Goal: Task Accomplishment & Management: Manage account settings

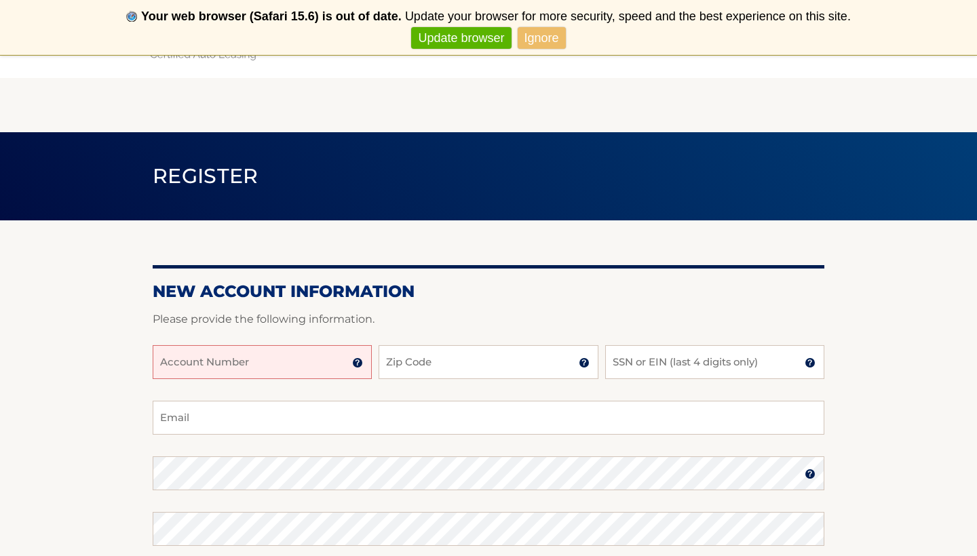
click at [550, 37] on link "Ignore" at bounding box center [542, 38] width 48 height 22
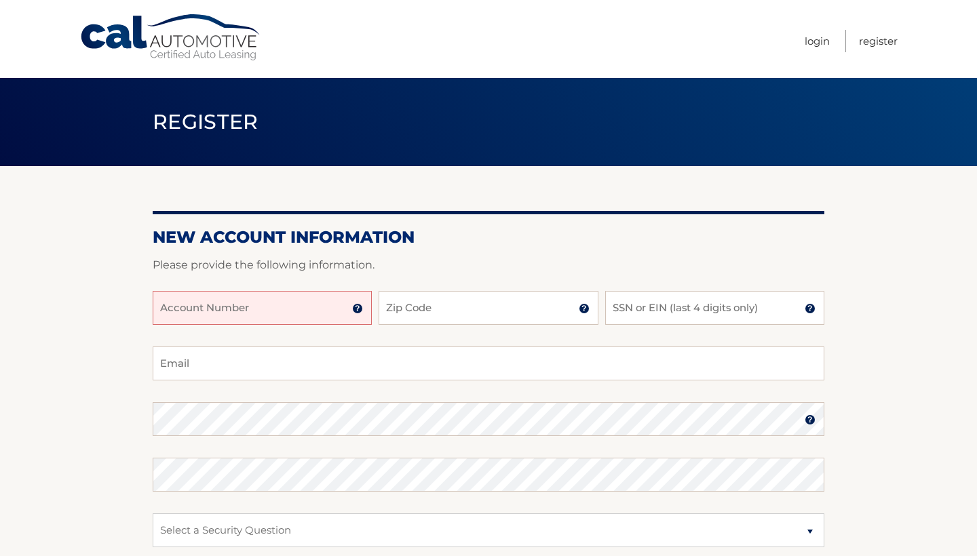
click at [244, 310] on input "Account Number" at bounding box center [262, 308] width 219 height 34
type input "44456005812"
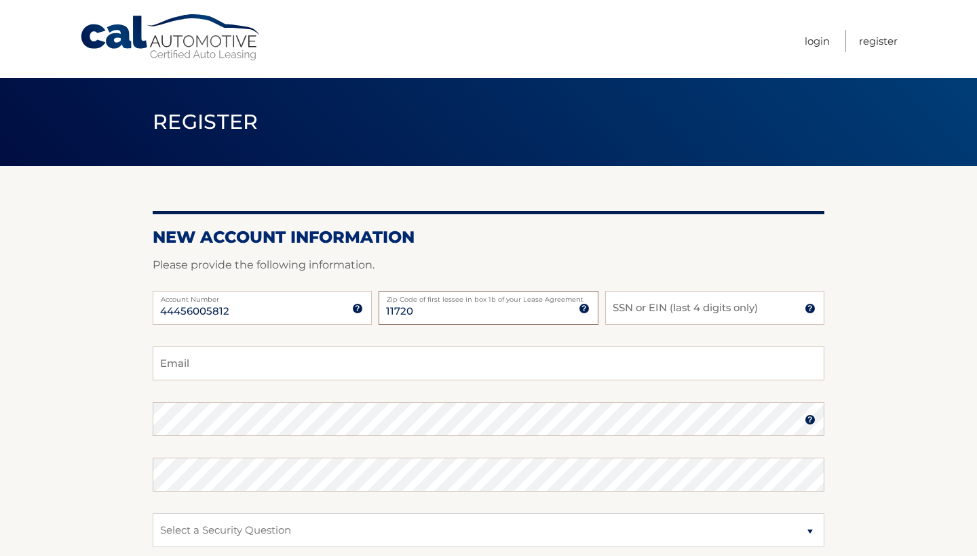
type input "11720"
click at [655, 316] on input "SSN or EIN (last 4 digits only)" at bounding box center [714, 308] width 219 height 34
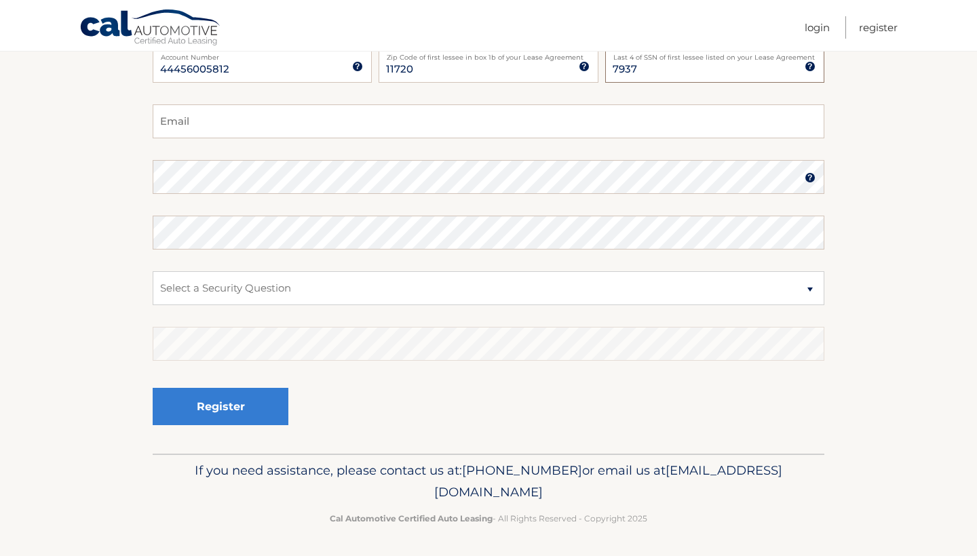
scroll to position [242, 0]
type input "7937"
type input "sakhobintia@gmail.com"
select select "4"
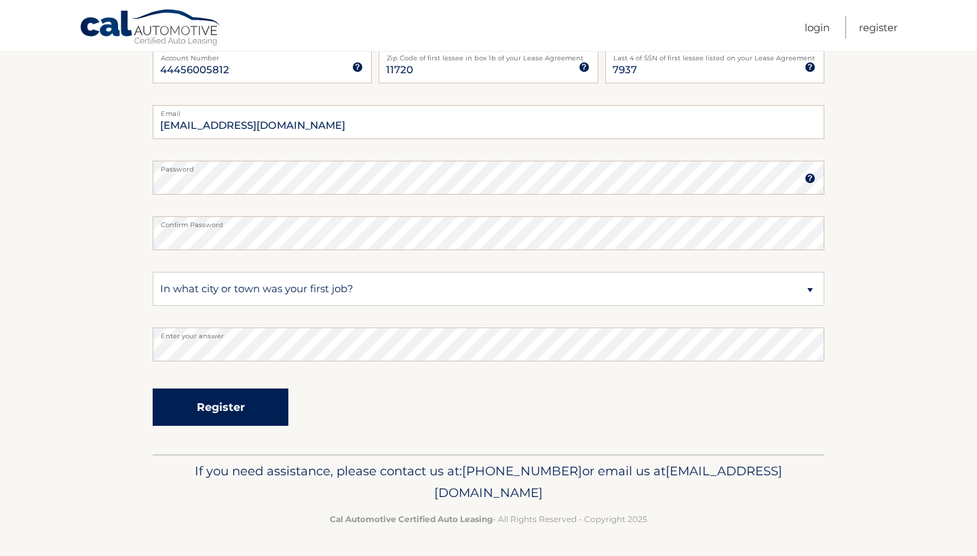
click at [262, 414] on button "Register" at bounding box center [221, 407] width 136 height 37
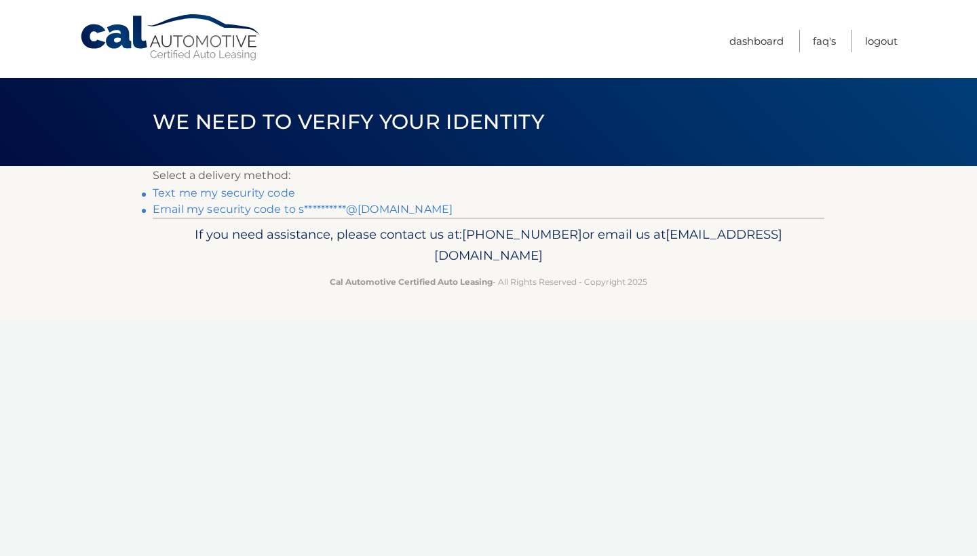
click at [218, 210] on link "**********" at bounding box center [303, 209] width 300 height 13
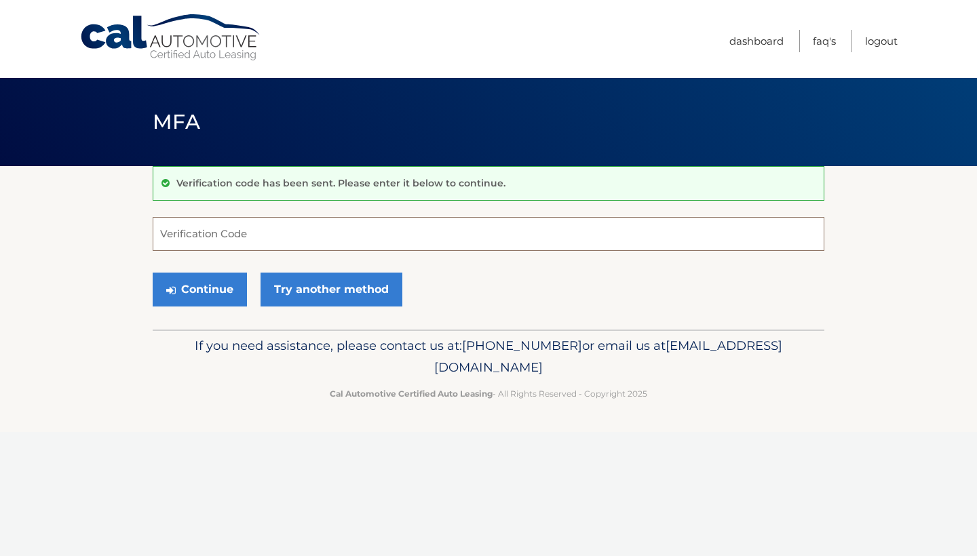
click at [253, 240] on input "Verification Code" at bounding box center [489, 234] width 672 height 34
paste input "030205"
type input "030205"
click at [176, 292] on button "Continue" at bounding box center [200, 290] width 94 height 34
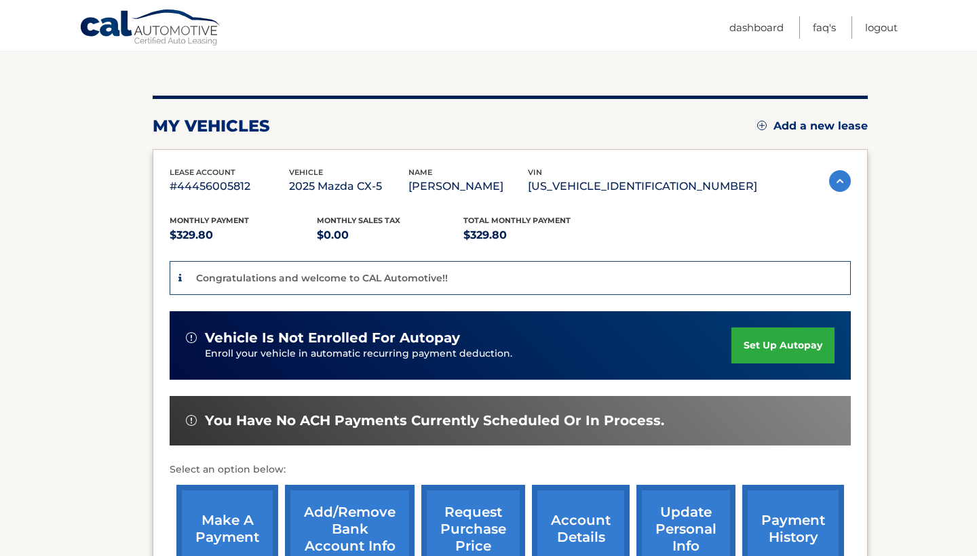
scroll to position [135, 0]
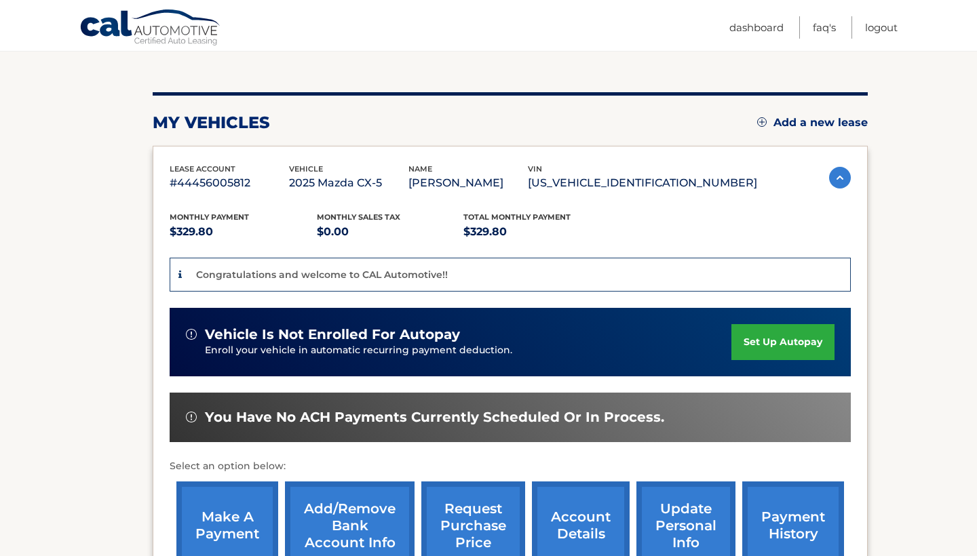
click at [774, 343] on link "set up autopay" at bounding box center [782, 342] width 103 height 36
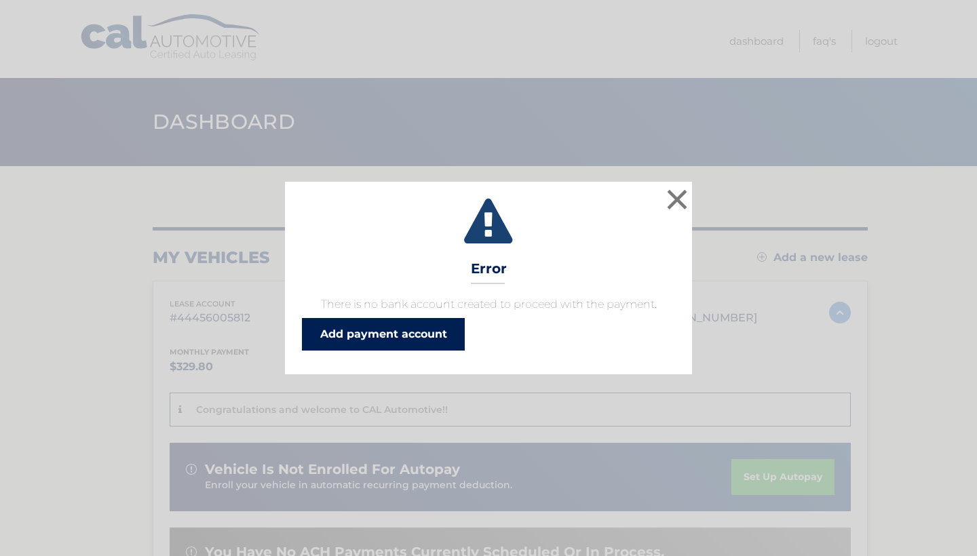
click at [422, 335] on link "Add payment account" at bounding box center [383, 334] width 163 height 33
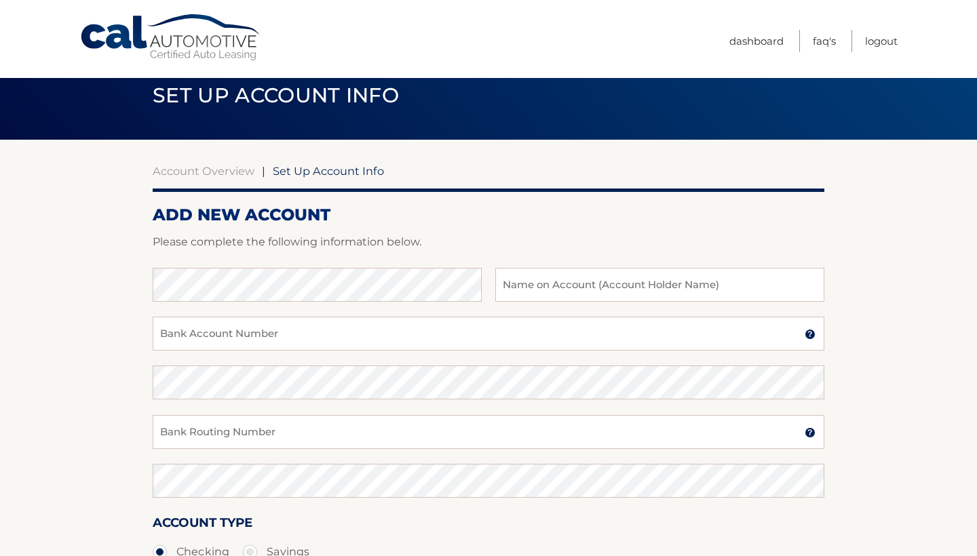
scroll to position [28, 0]
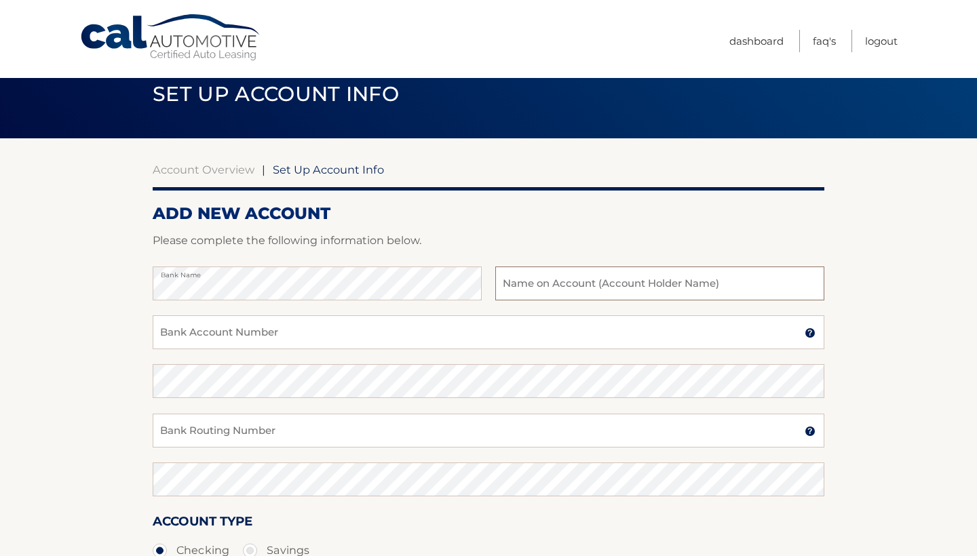
click at [575, 287] on input "text" at bounding box center [659, 284] width 329 height 34
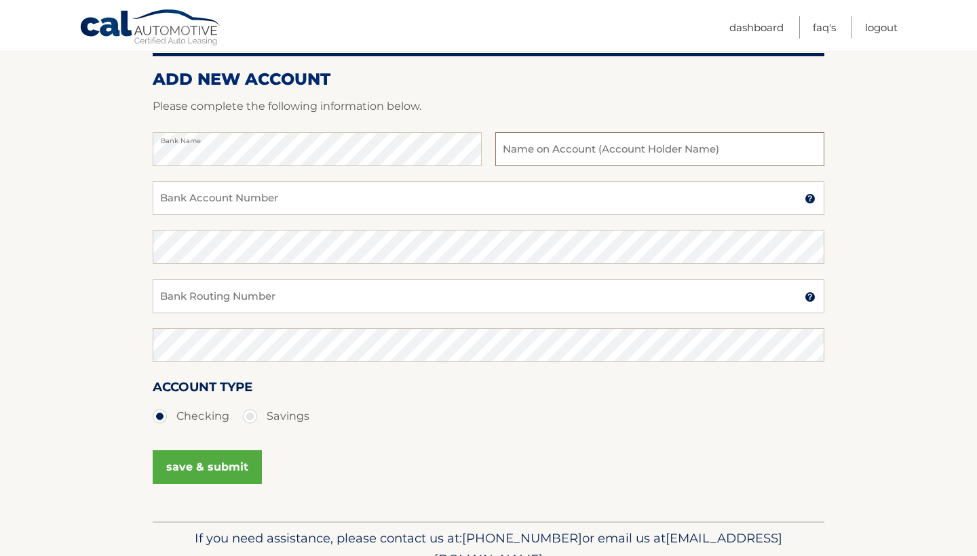
scroll to position [160, 0]
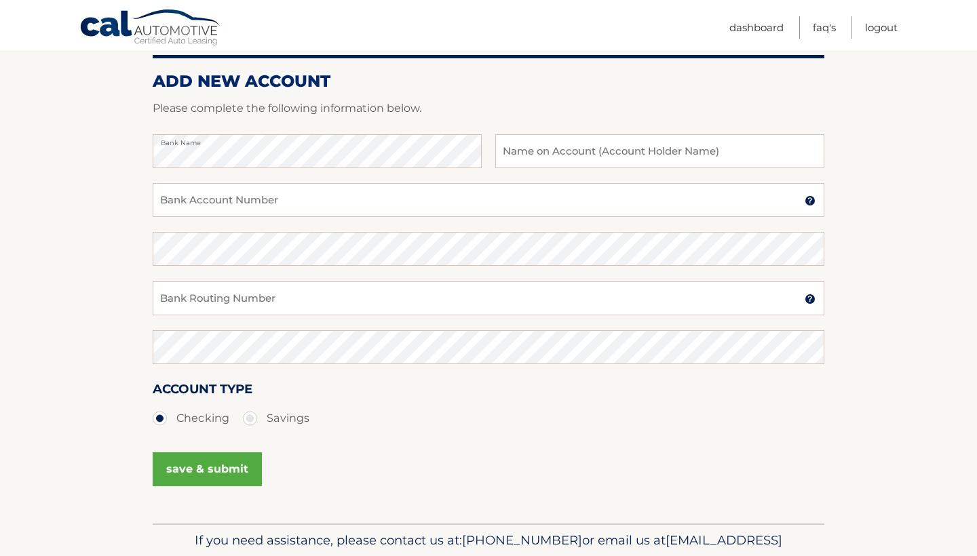
click at [254, 416] on label "Savings" at bounding box center [276, 418] width 66 height 27
click at [254, 416] on input "Savings" at bounding box center [255, 416] width 14 height 22
radio input "true"
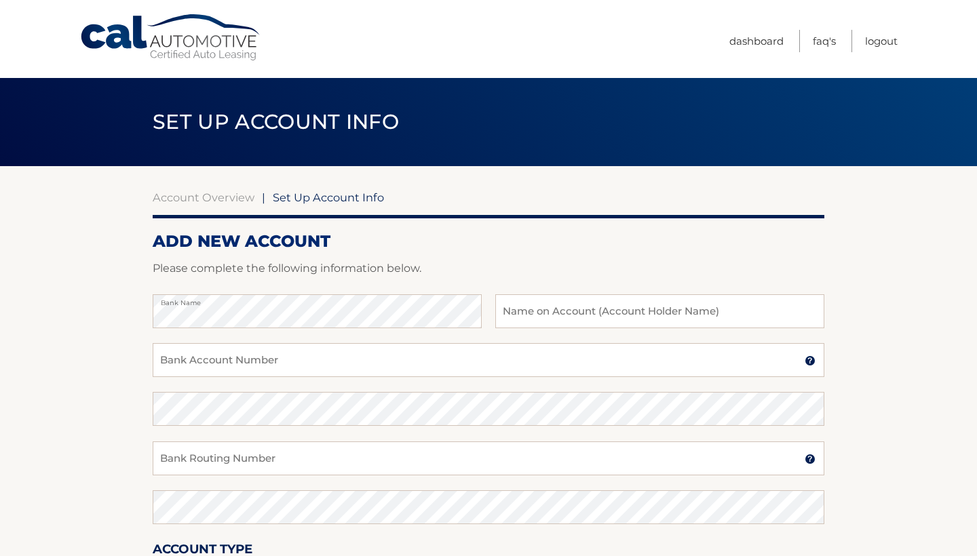
scroll to position [0, 0]
click at [215, 195] on link "Account Overview" at bounding box center [204, 198] width 102 height 14
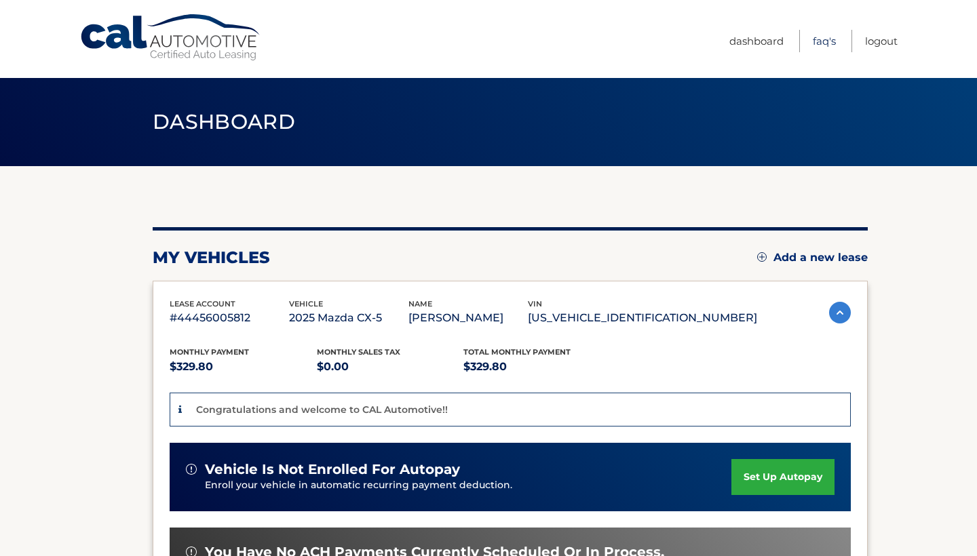
click at [823, 41] on link "FAQ's" at bounding box center [824, 41] width 23 height 22
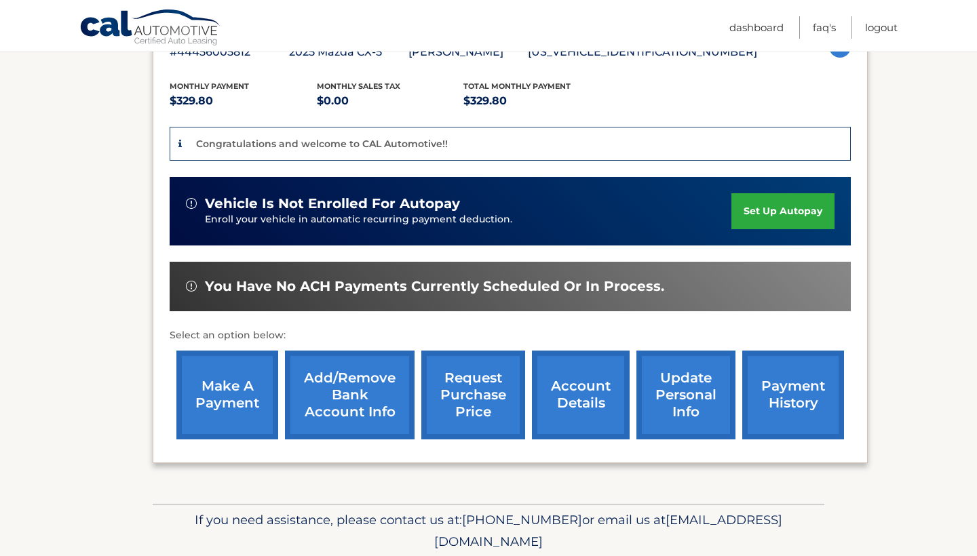
scroll to position [273, 0]
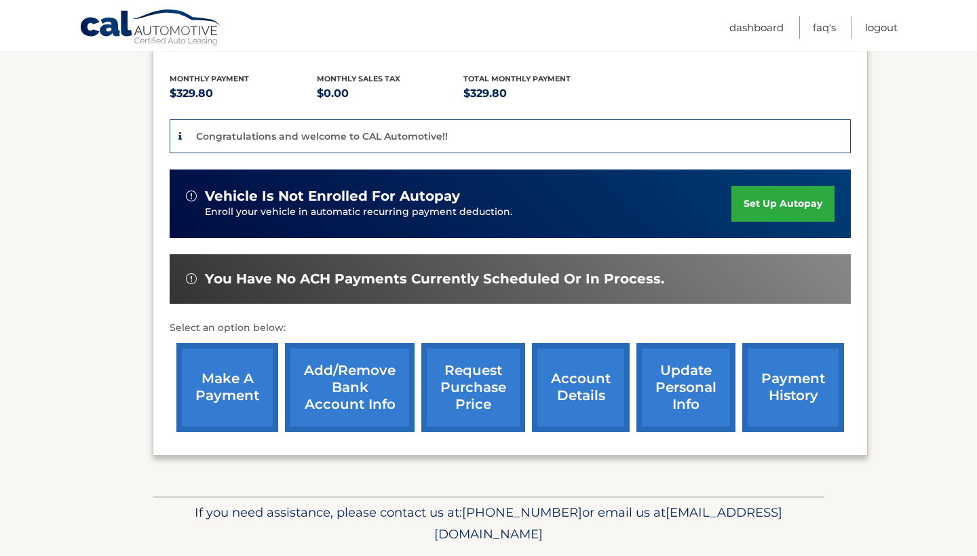
click at [227, 392] on link "make a payment" at bounding box center [227, 387] width 102 height 89
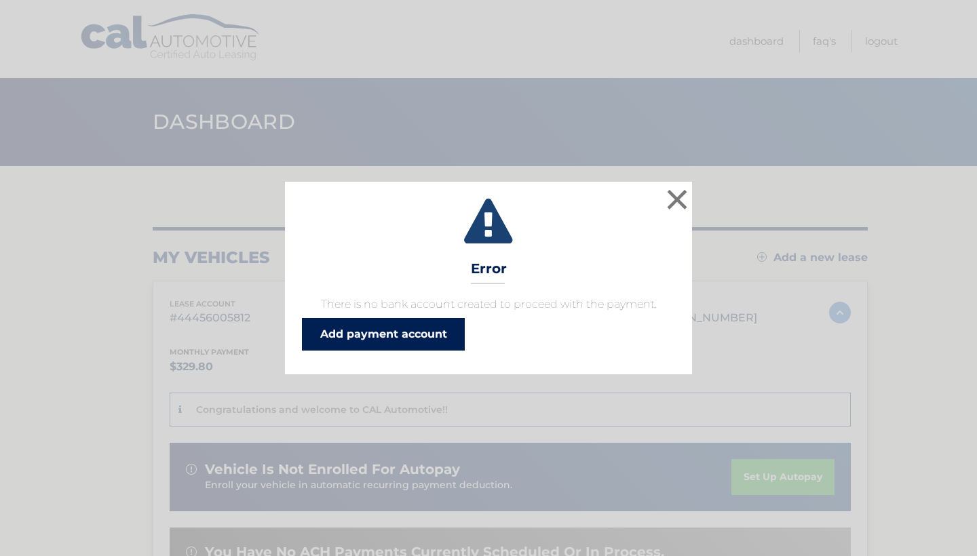
click at [377, 327] on link "Add payment account" at bounding box center [383, 334] width 163 height 33
click at [678, 204] on button "×" at bounding box center [677, 199] width 27 height 27
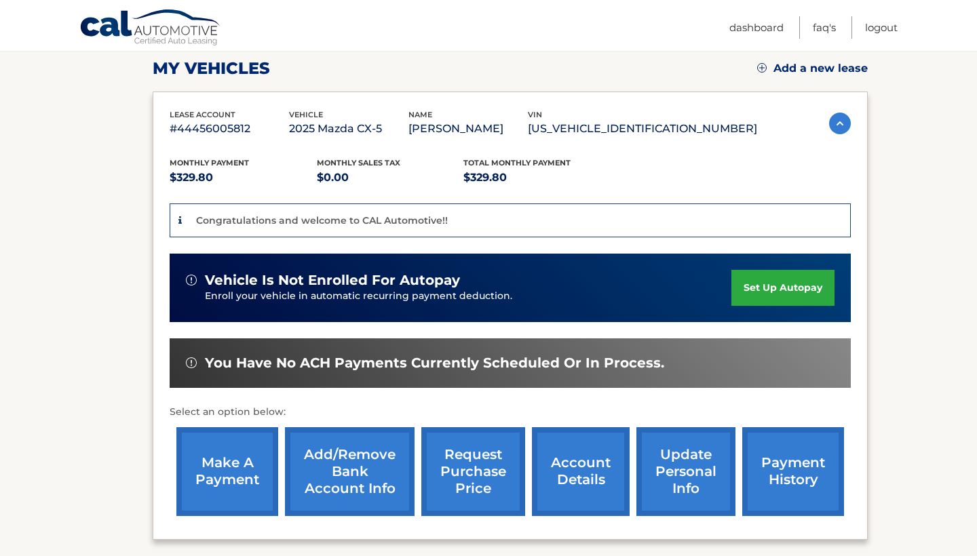
scroll to position [187, 0]
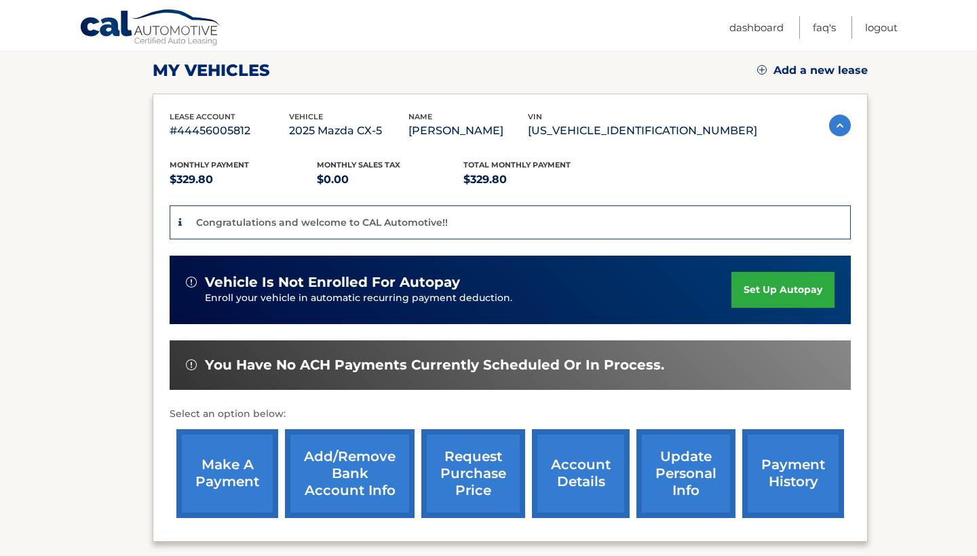
click at [799, 288] on link "set up autopay" at bounding box center [782, 290] width 103 height 36
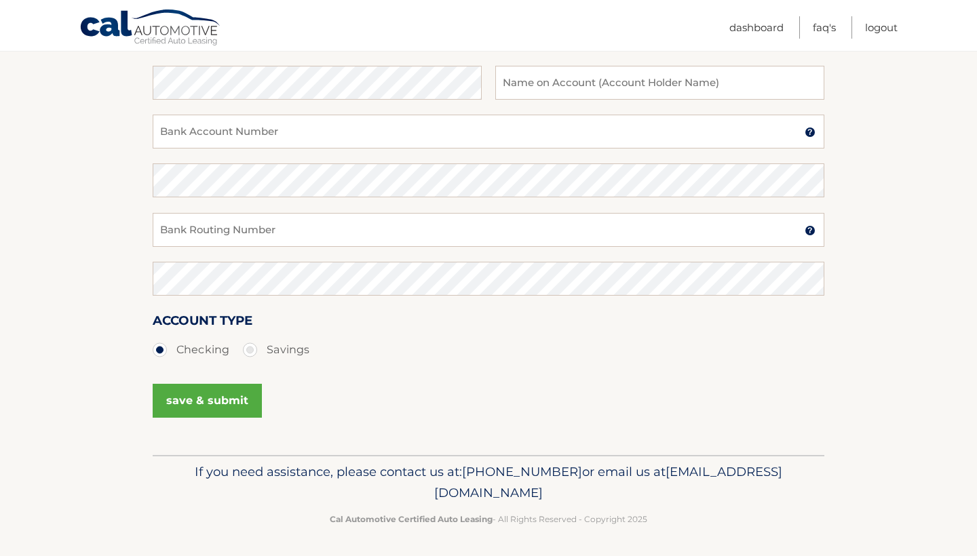
scroll to position [228, 0]
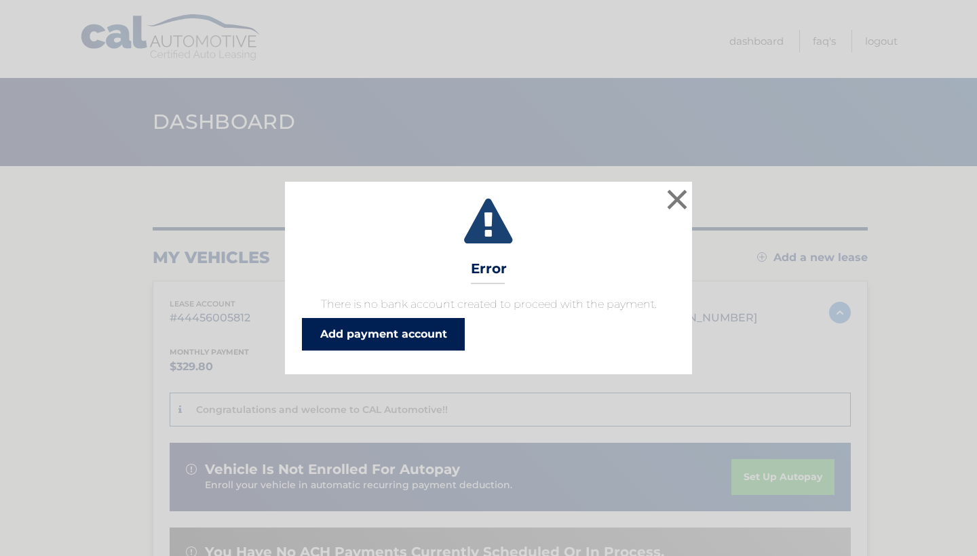
click at [413, 343] on link "Add payment account" at bounding box center [383, 334] width 163 height 33
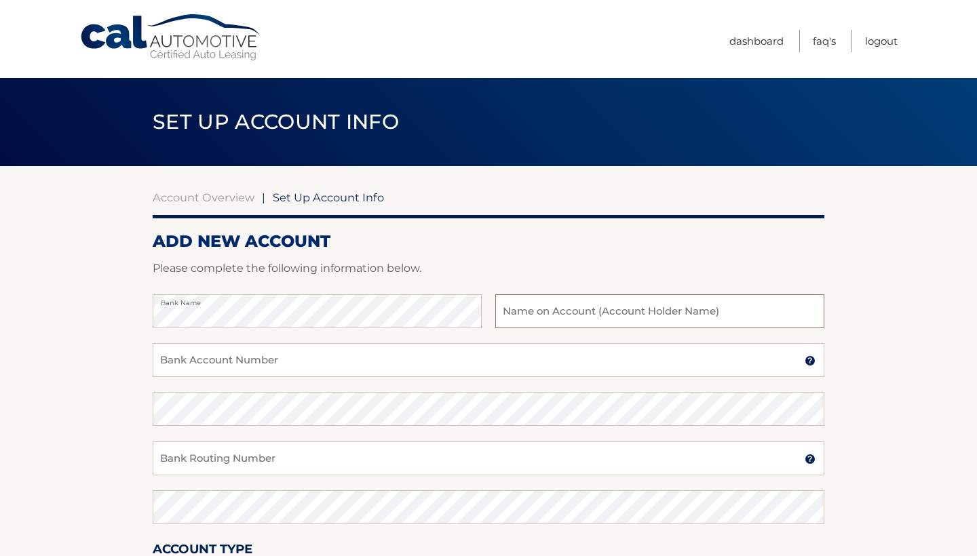
click at [499, 315] on input "text" at bounding box center [659, 311] width 329 height 34
type input "[PERSON_NAME]"
click at [372, 349] on input "Bank Account Number" at bounding box center [489, 360] width 672 height 34
drag, startPoint x: 255, startPoint y: 360, endPoint x: 134, endPoint y: 362, distance: 120.8
click at [138, 365] on section "Account Overview | Set Up Account Info ADD NEW ACCOUNT Please complete the foll…" at bounding box center [488, 425] width 977 height 518
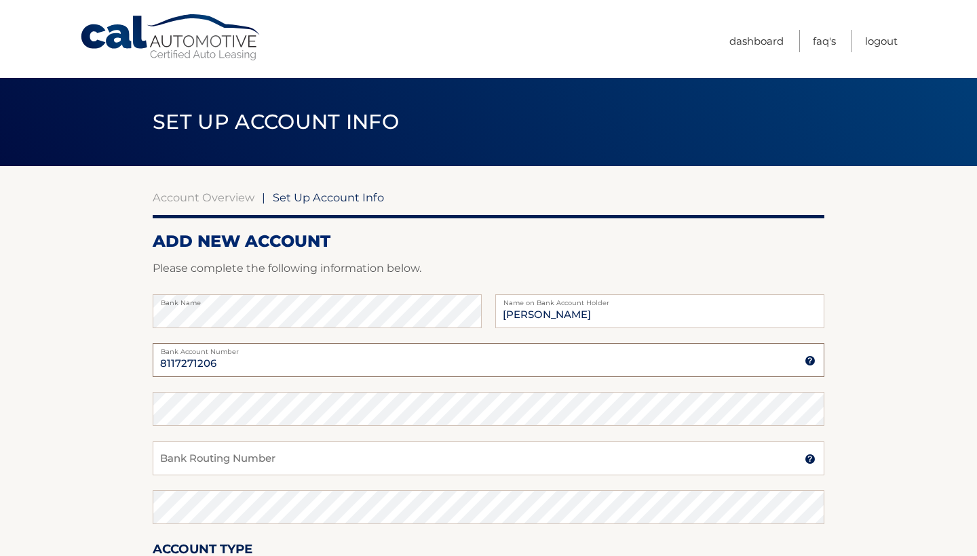
type input "8117271206"
click at [221, 459] on input "Bank Routing Number" at bounding box center [489, 459] width 672 height 34
drag, startPoint x: 227, startPoint y: 461, endPoint x: 141, endPoint y: 463, distance: 86.2
click at [147, 466] on section "Account Overview | Set Up Account Info ADD NEW ACCOUNT Please complete the foll…" at bounding box center [488, 425] width 977 height 518
type input "031207607"
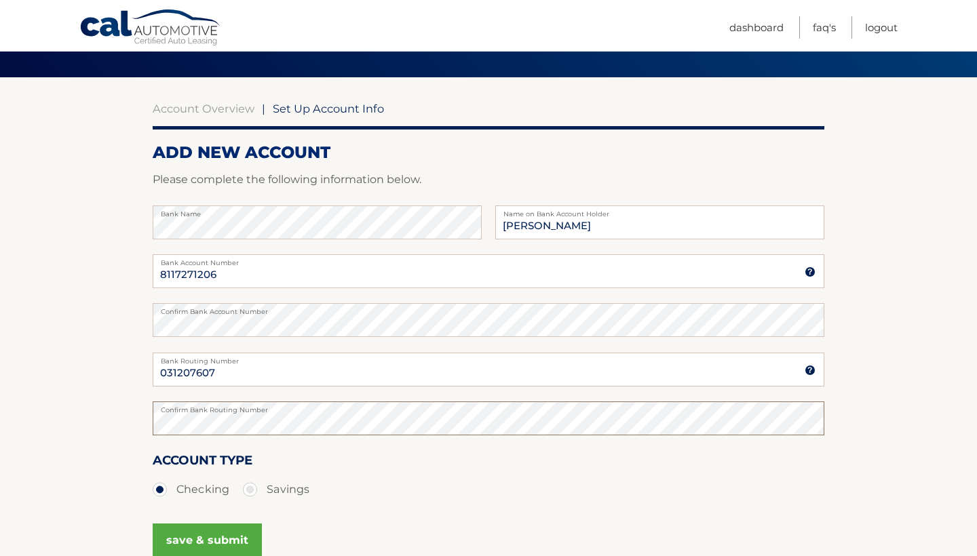
scroll to position [180, 0]
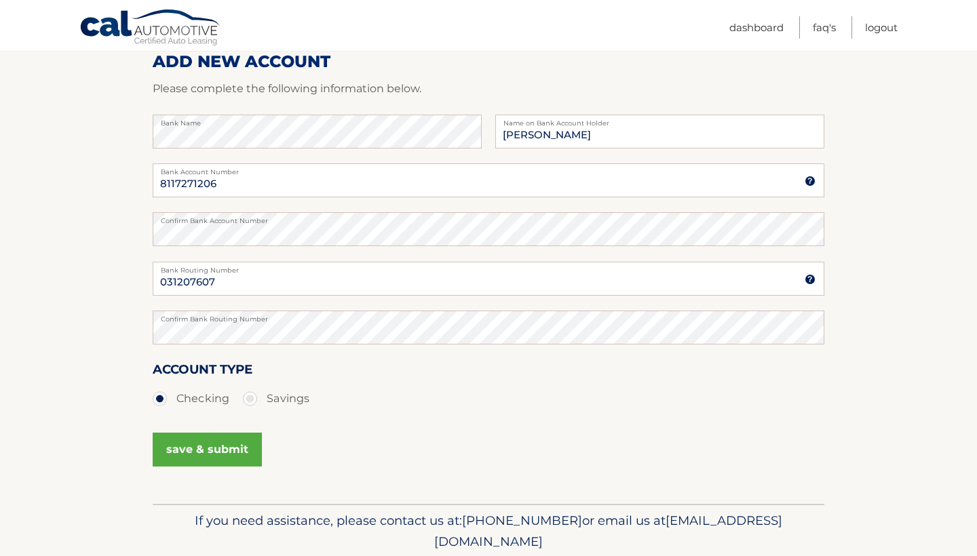
click at [254, 396] on label "Savings" at bounding box center [276, 398] width 66 height 27
click at [254, 396] on input "Savings" at bounding box center [255, 396] width 14 height 22
radio input "true"
click at [222, 449] on button "save & submit" at bounding box center [207, 450] width 109 height 34
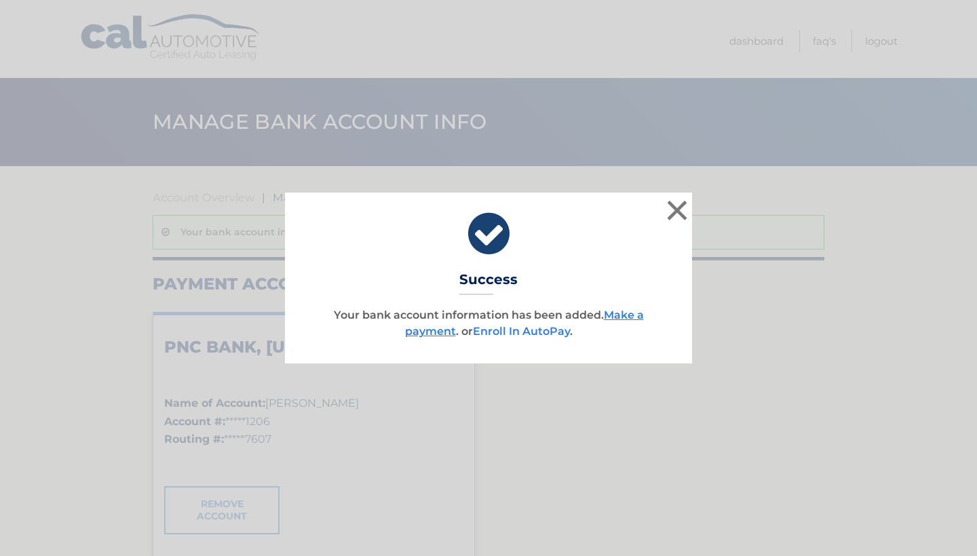
click at [547, 328] on link "Enroll In AutoPay" at bounding box center [521, 331] width 97 height 13
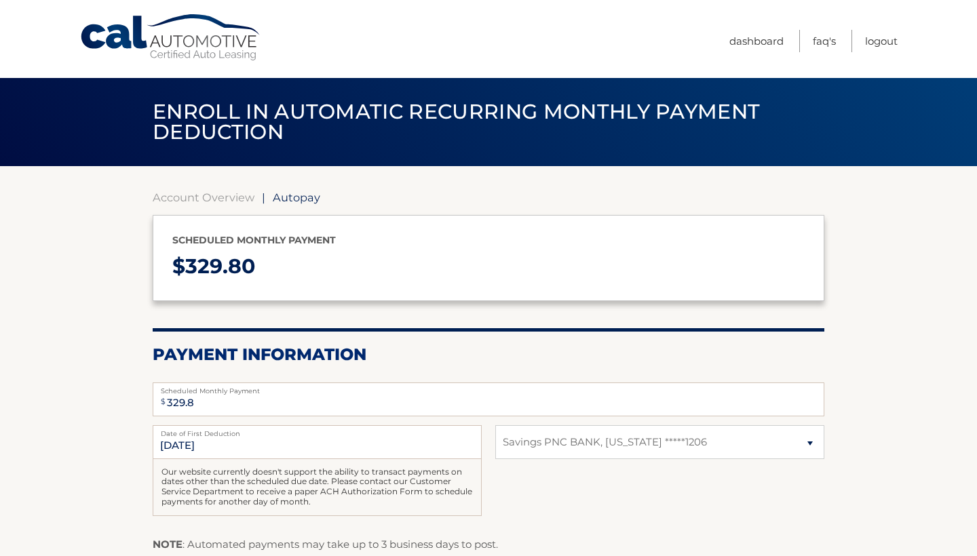
select select "NTZiOGQzM2MtYzQ4MC00Yzk0LTgyNjYtNjhjNWIyNzkwZWUz"
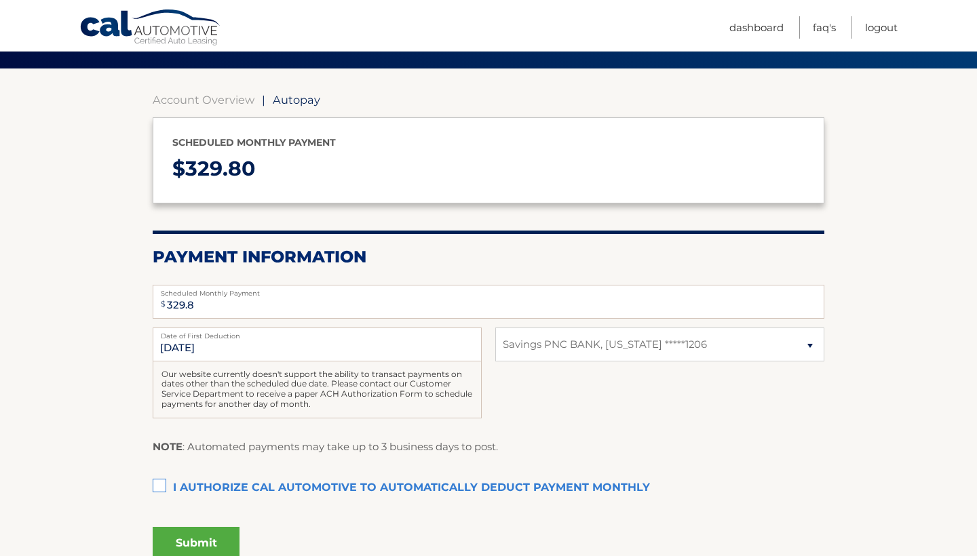
scroll to position [100, 0]
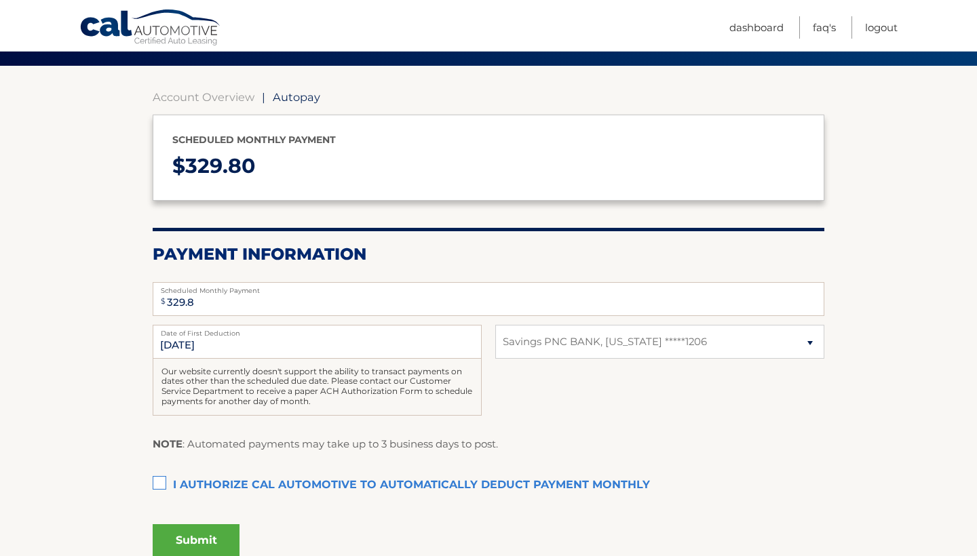
click at [155, 472] on label "I authorize cal automotive to automatically deduct payment monthly This checkbo…" at bounding box center [489, 485] width 672 height 27
click at [0, 0] on input "I authorize cal automotive to automatically deduct payment monthly This checkbo…" at bounding box center [0, 0] width 0 height 0
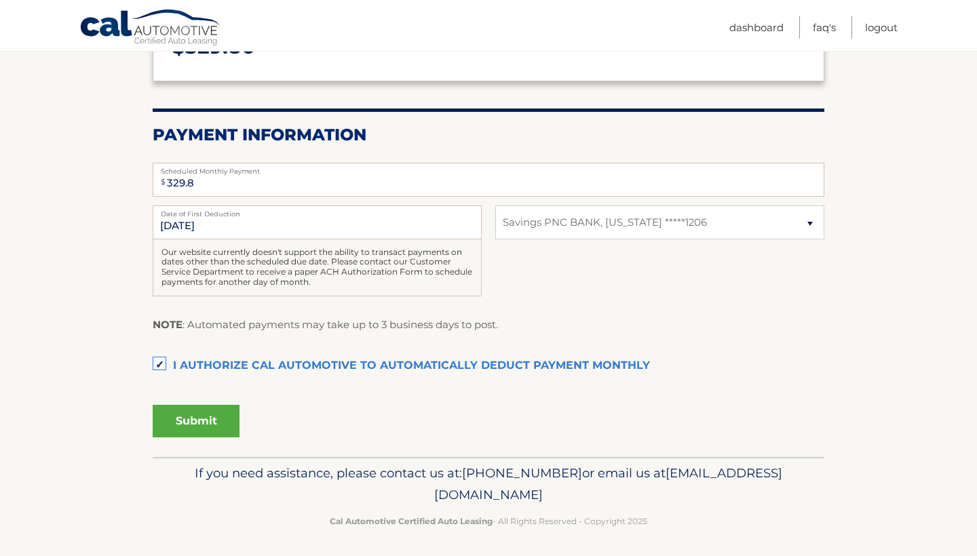
scroll to position [218, 0]
click at [219, 421] on button "Submit" at bounding box center [196, 422] width 87 height 33
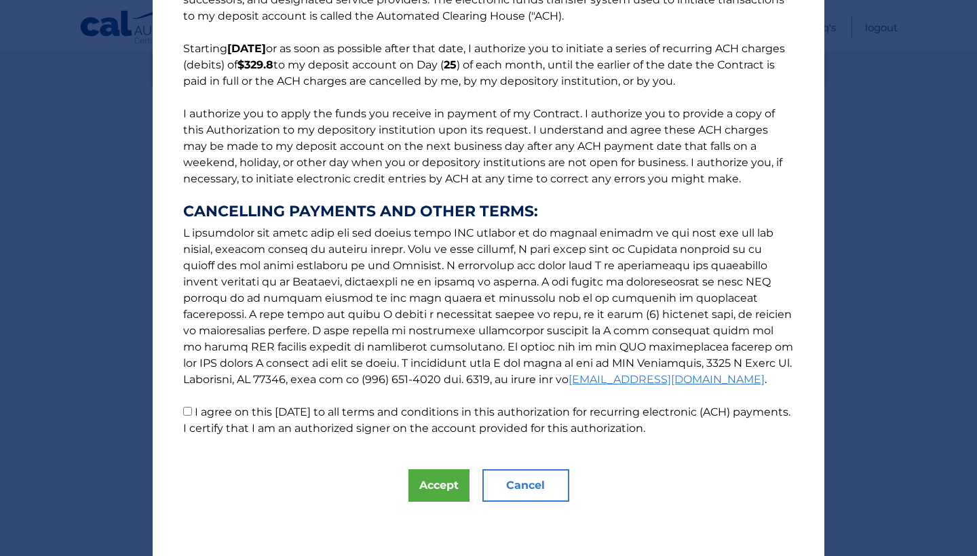
scroll to position [85, 0]
click at [183, 415] on input "I agree on this 09/21/2025 to all terms and conditions in this authorization fo…" at bounding box center [187, 411] width 9 height 9
checkbox input "true"
click at [446, 481] on button "Accept" at bounding box center [438, 486] width 61 height 33
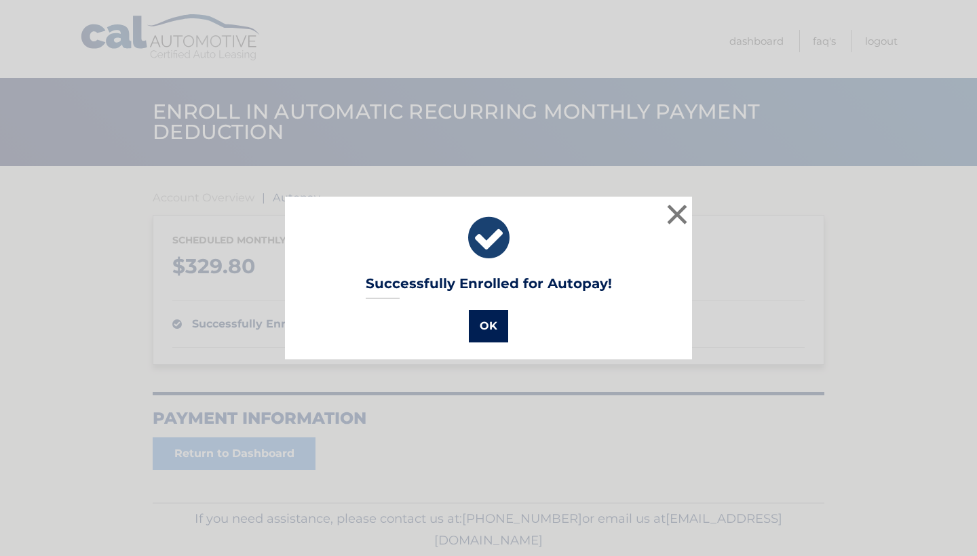
click at [492, 316] on button "OK" at bounding box center [488, 326] width 39 height 33
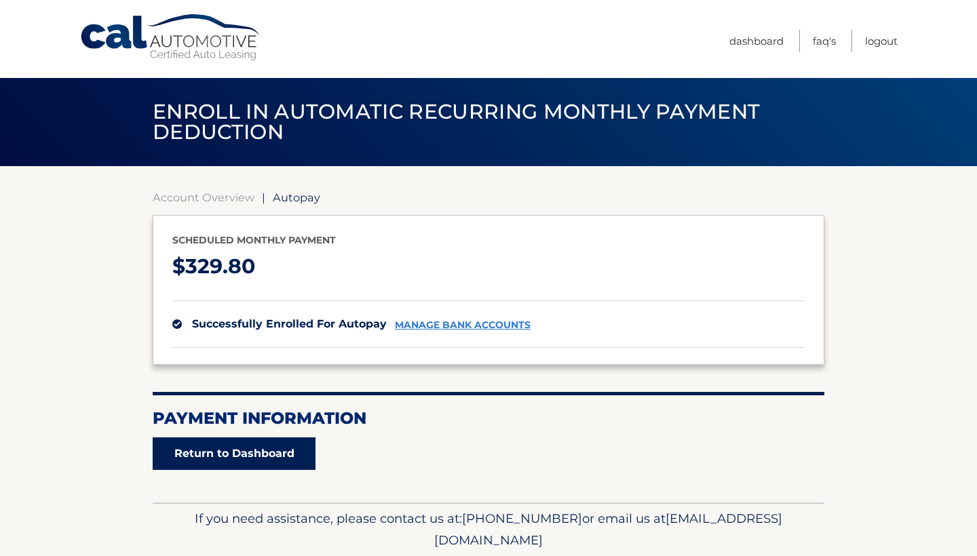
click at [249, 452] on link "Return to Dashboard" at bounding box center [234, 454] width 163 height 33
